Goal: Transaction & Acquisition: Purchase product/service

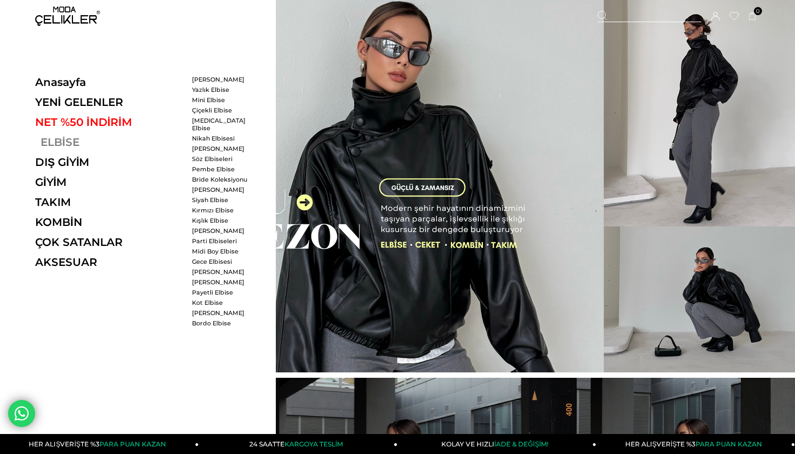
click at [54, 140] on link "ELBİSE" at bounding box center [109, 142] width 149 height 13
click at [221, 270] on ul "Midi Boy Elbise Gece Elbisesi Davet Elbisesi Abiye Elbise Payetli Elbise Kot El…" at bounding box center [223, 287] width 62 height 79
click at [221, 278] on link "[PERSON_NAME]" at bounding box center [223, 282] width 62 height 8
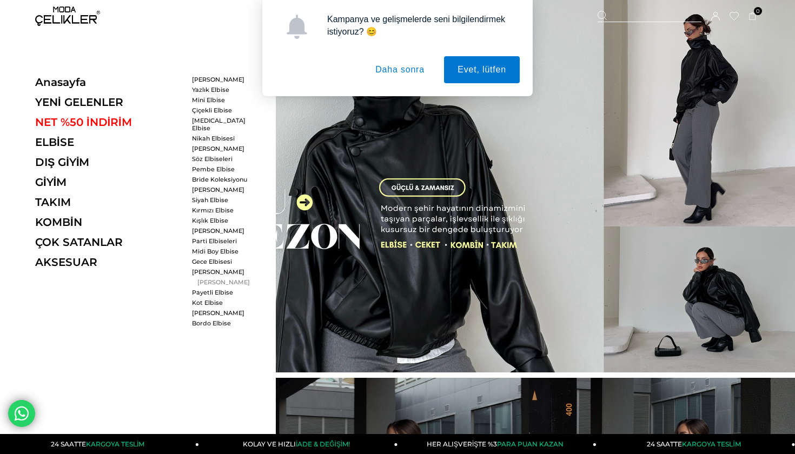
click at [211, 278] on link "[PERSON_NAME]" at bounding box center [223, 282] width 62 height 8
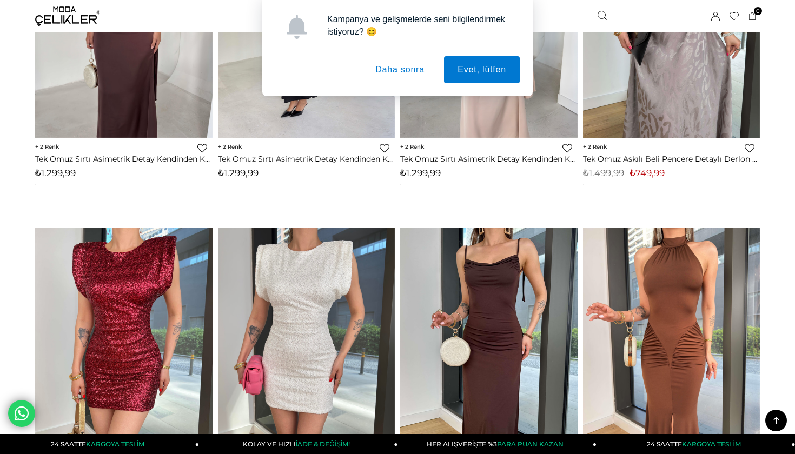
scroll to position [322, 0]
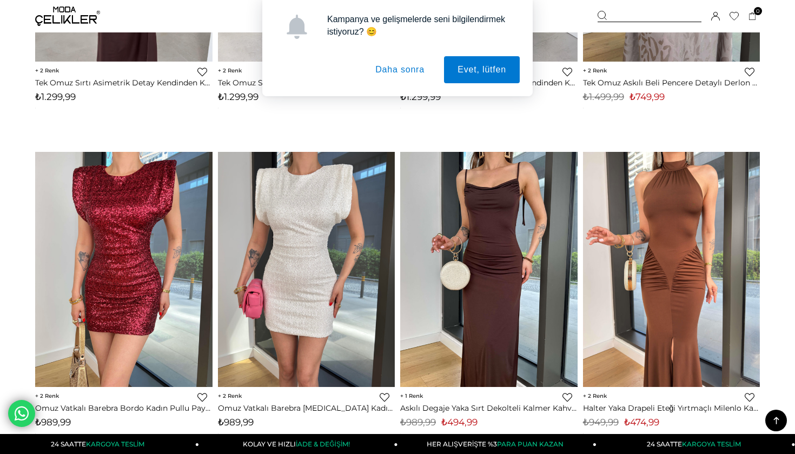
click at [411, 70] on button "Daha sonra" at bounding box center [400, 69] width 76 height 27
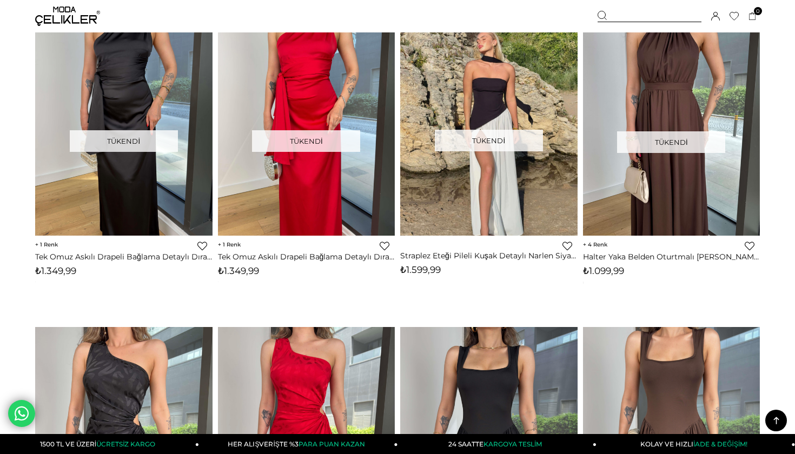
scroll to position [2147, 0]
